Goal: Navigation & Orientation: Find specific page/section

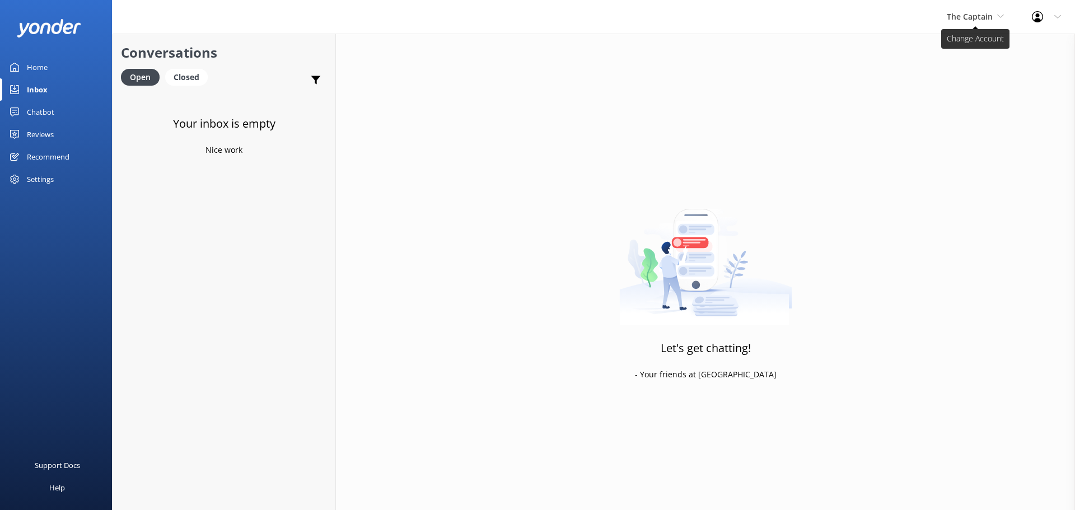
click at [976, 22] on span "The Captain" at bounding box center [975, 17] width 57 height 12
click at [967, 41] on link "De [GEOGRAPHIC_DATA]" at bounding box center [989, 47] width 112 height 27
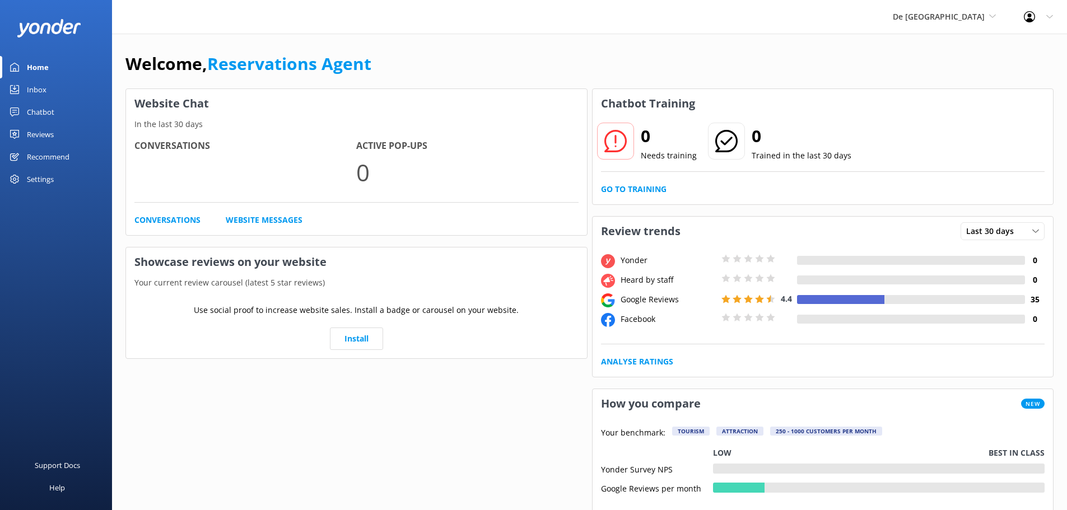
click at [39, 84] on div "Inbox" at bounding box center [37, 89] width 20 height 22
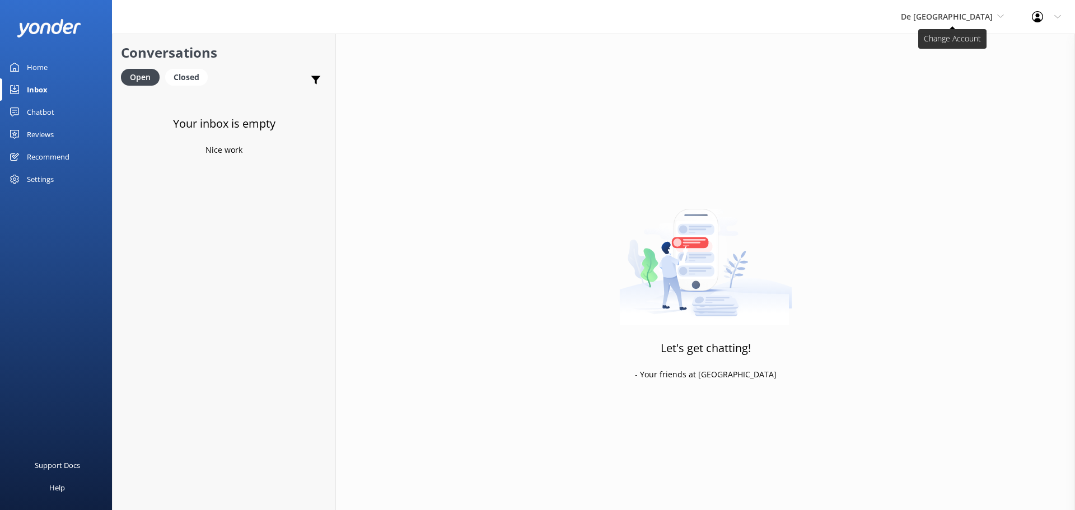
click at [954, 18] on span "De [GEOGRAPHIC_DATA]" at bounding box center [947, 16] width 92 height 11
click at [968, 72] on link "Aruba's Activities Expert" at bounding box center [943, 73] width 112 height 27
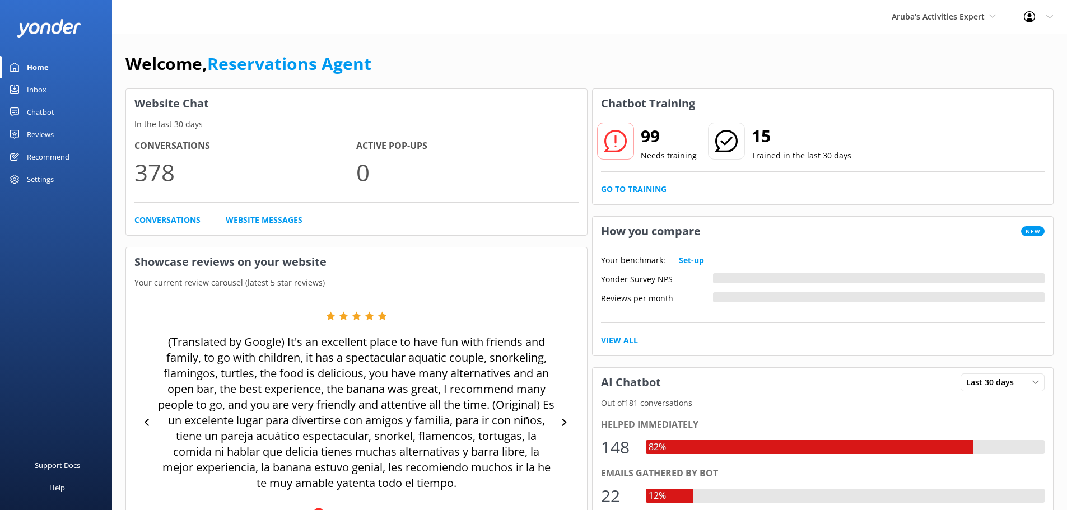
click at [51, 92] on link "Inbox" at bounding box center [56, 89] width 112 height 22
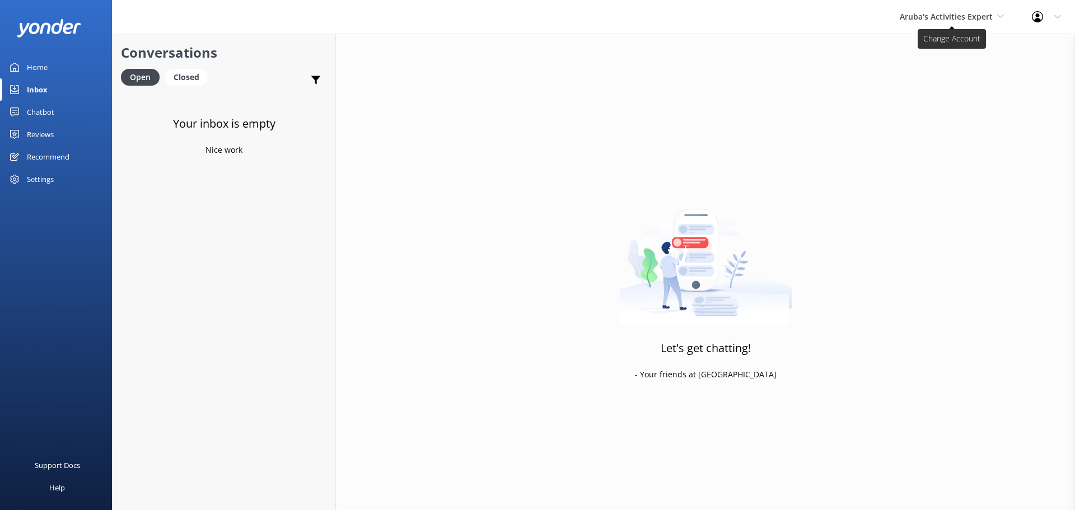
click at [933, 21] on span "Aruba's Activities Expert" at bounding box center [946, 16] width 93 height 11
click at [921, 92] on link "The Captain" at bounding box center [942, 100] width 112 height 27
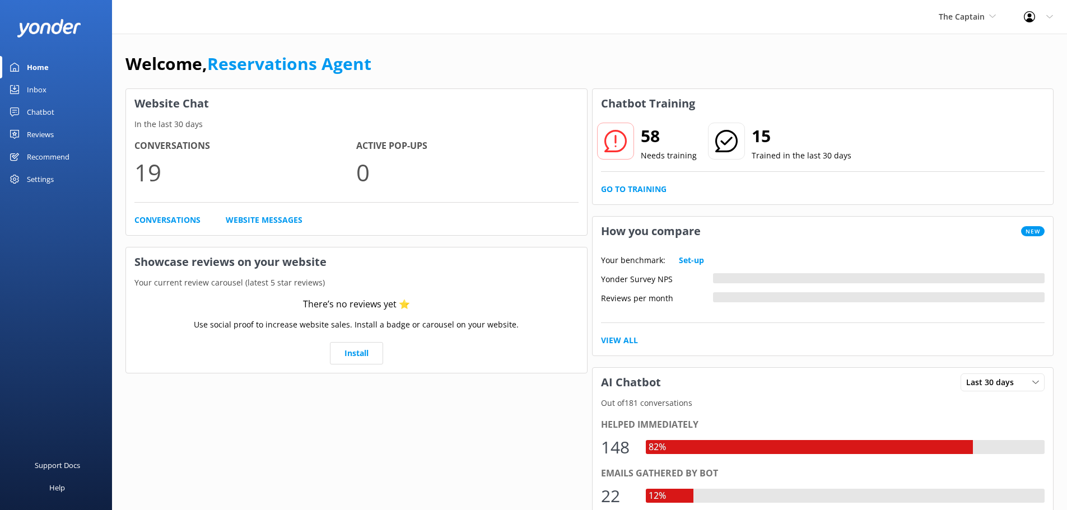
click at [32, 86] on div "Inbox" at bounding box center [37, 89] width 20 height 22
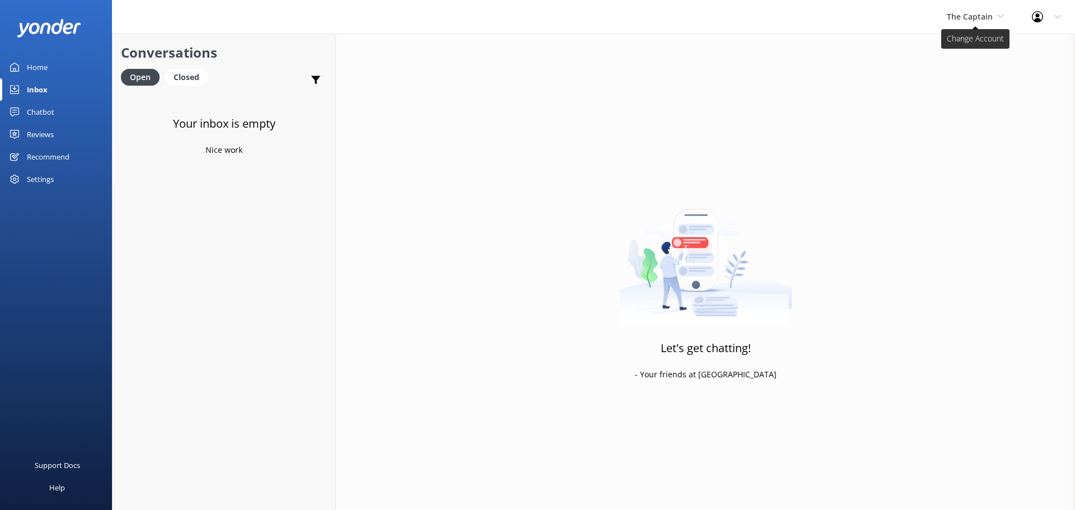
click at [979, 11] on span "The Captain" at bounding box center [975, 17] width 57 height 12
click at [956, 44] on link "De [GEOGRAPHIC_DATA]" at bounding box center [989, 47] width 112 height 27
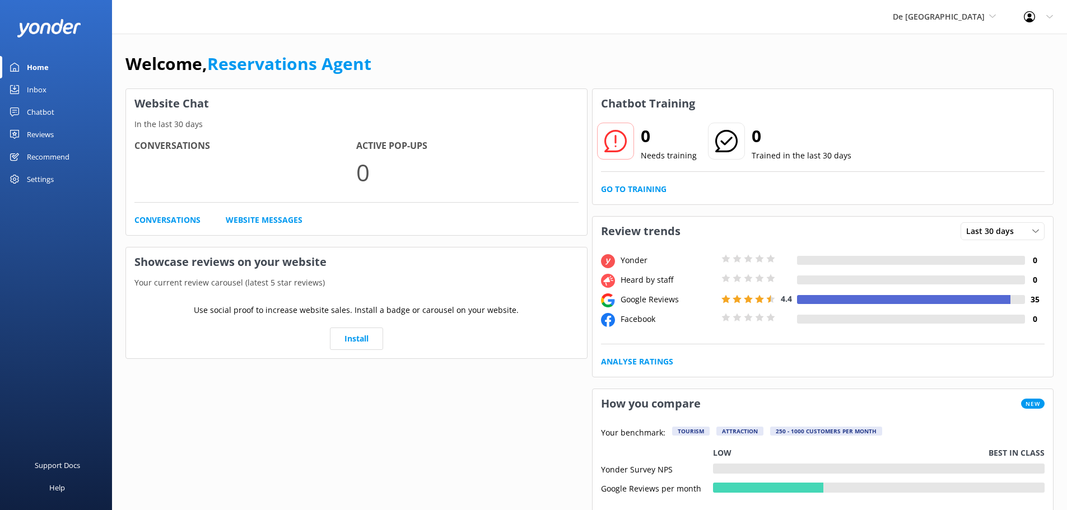
click at [47, 88] on link "Inbox" at bounding box center [56, 89] width 112 height 22
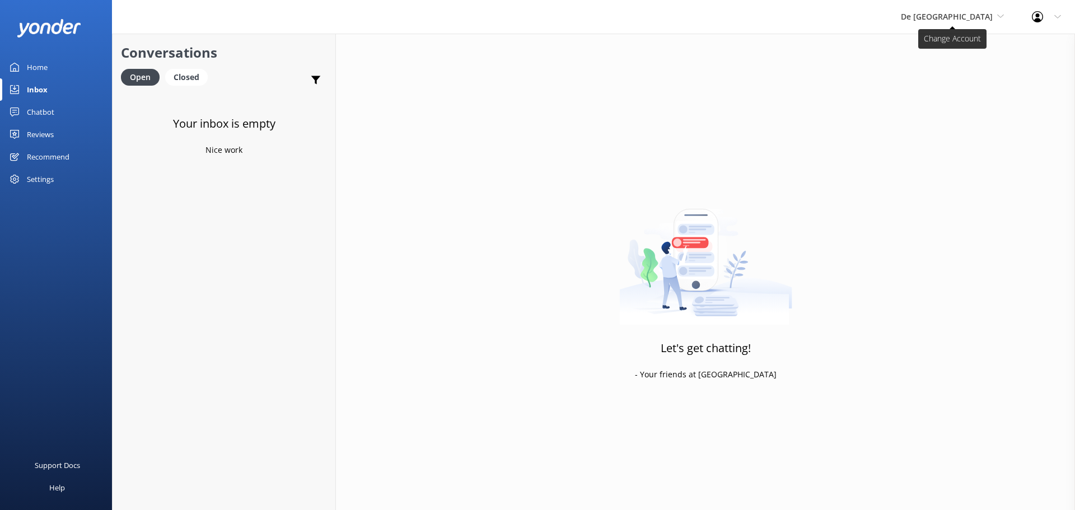
click at [962, 22] on span "De [GEOGRAPHIC_DATA]" at bounding box center [952, 17] width 103 height 12
click at [959, 68] on link "Aruba's Activities Expert" at bounding box center [943, 73] width 112 height 27
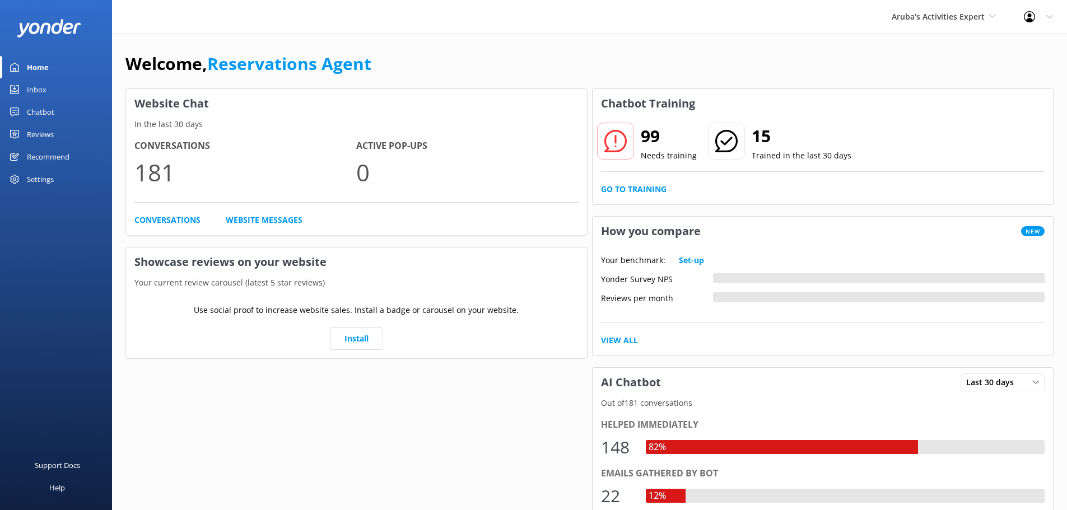
click at [48, 93] on link "Inbox" at bounding box center [56, 89] width 112 height 22
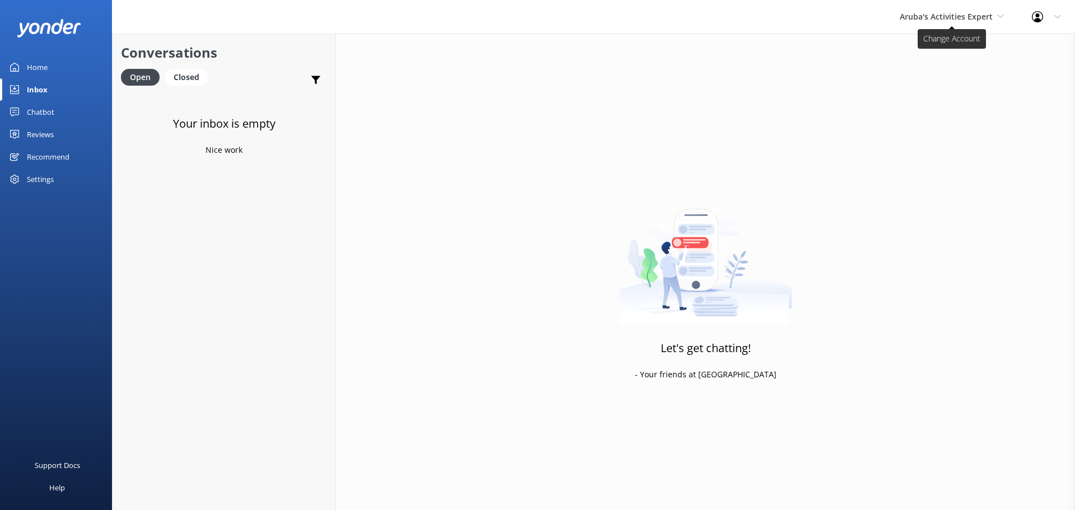
click at [926, 19] on span "Aruba's Activities Expert" at bounding box center [946, 16] width 93 height 11
click at [920, 94] on link "The Captain" at bounding box center [942, 100] width 112 height 27
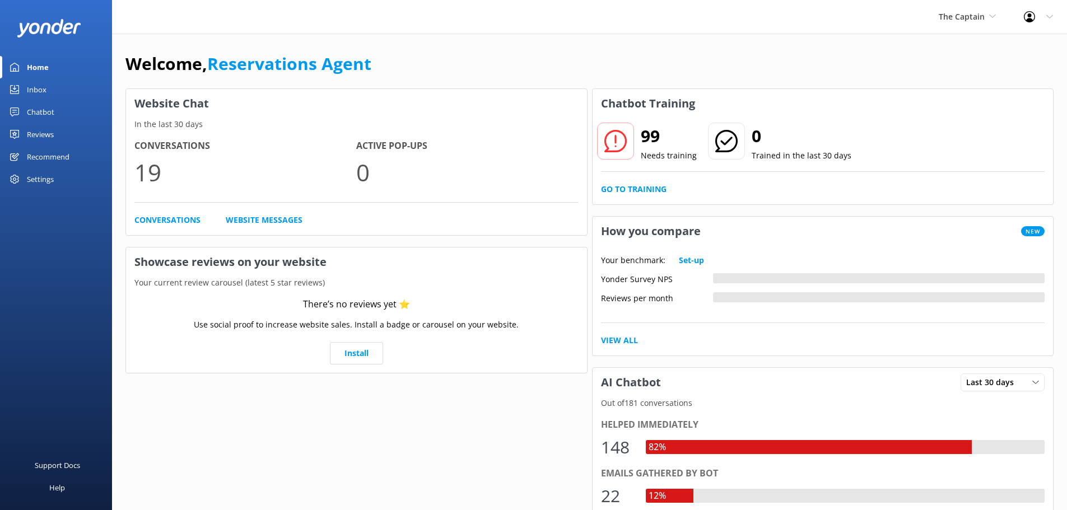
click at [35, 83] on div "Inbox" at bounding box center [37, 89] width 20 height 22
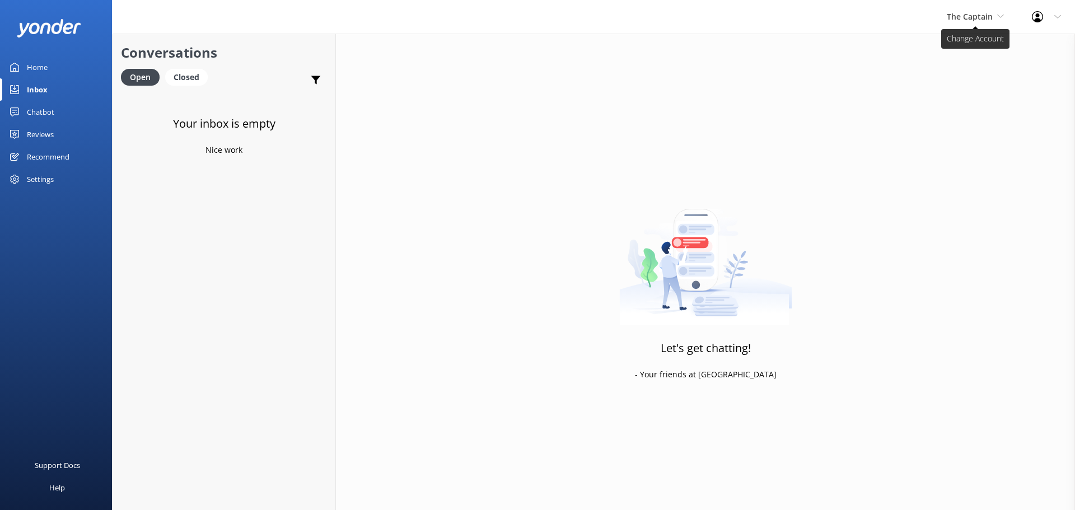
click at [980, 17] on span "The Captain" at bounding box center [970, 16] width 46 height 11
click at [968, 46] on link "De [GEOGRAPHIC_DATA]" at bounding box center [989, 47] width 112 height 27
click at [39, 84] on div "Inbox" at bounding box center [37, 89] width 21 height 22
